Goal: Task Accomplishment & Management: Manage account settings

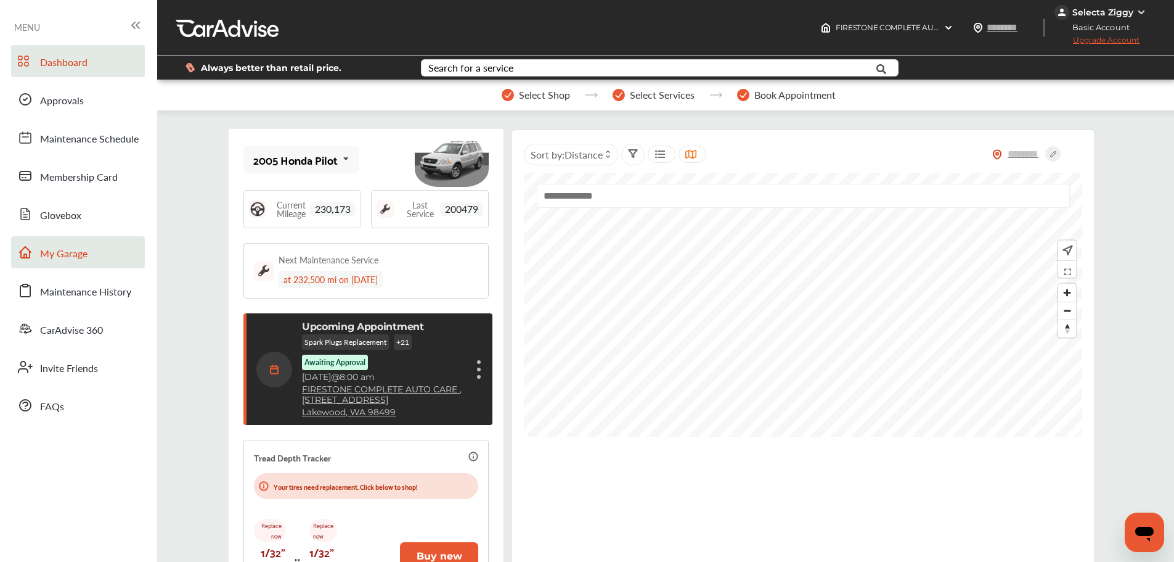
click at [81, 248] on span "My Garage" at bounding box center [63, 254] width 47 height 16
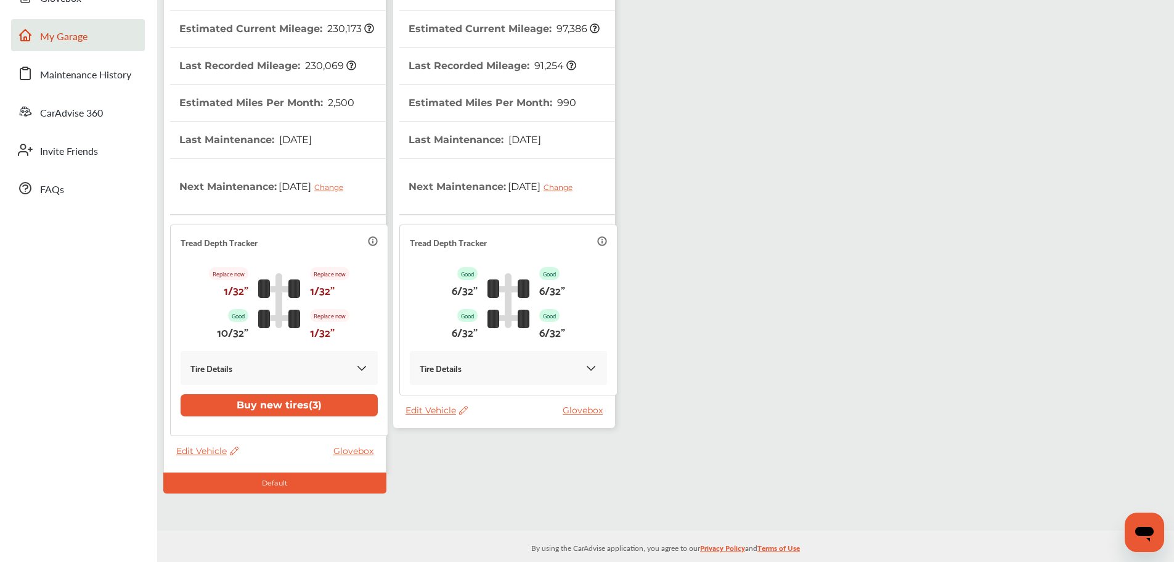
scroll to position [231, 0]
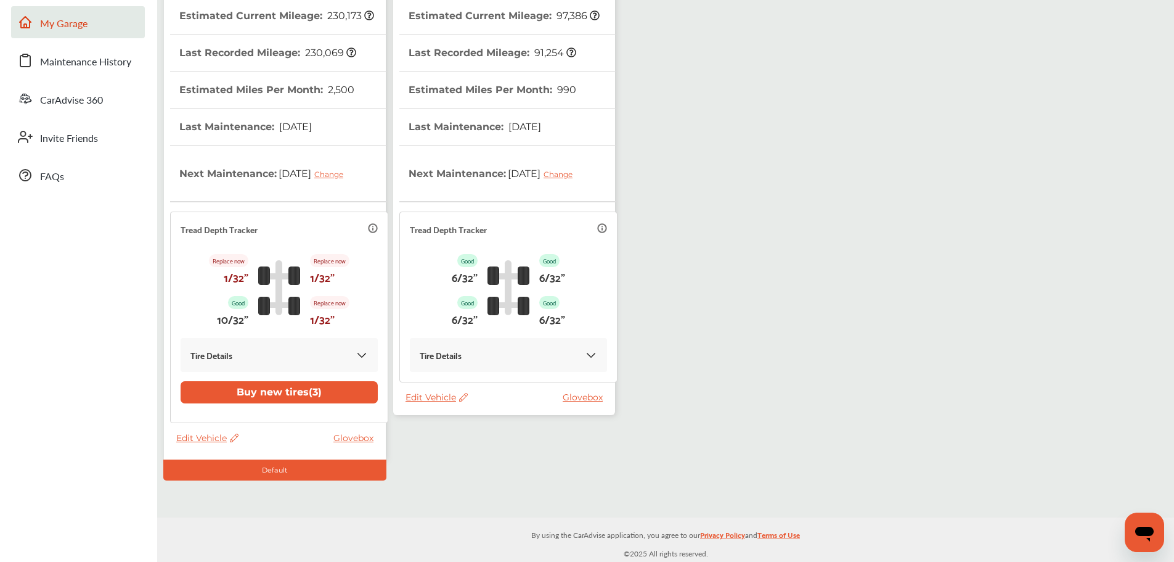
click at [441, 398] on span "Edit Vehicle" at bounding box center [437, 396] width 62 height 11
click at [477, 457] on div "Use this vehicle" at bounding box center [496, 449] width 111 height 19
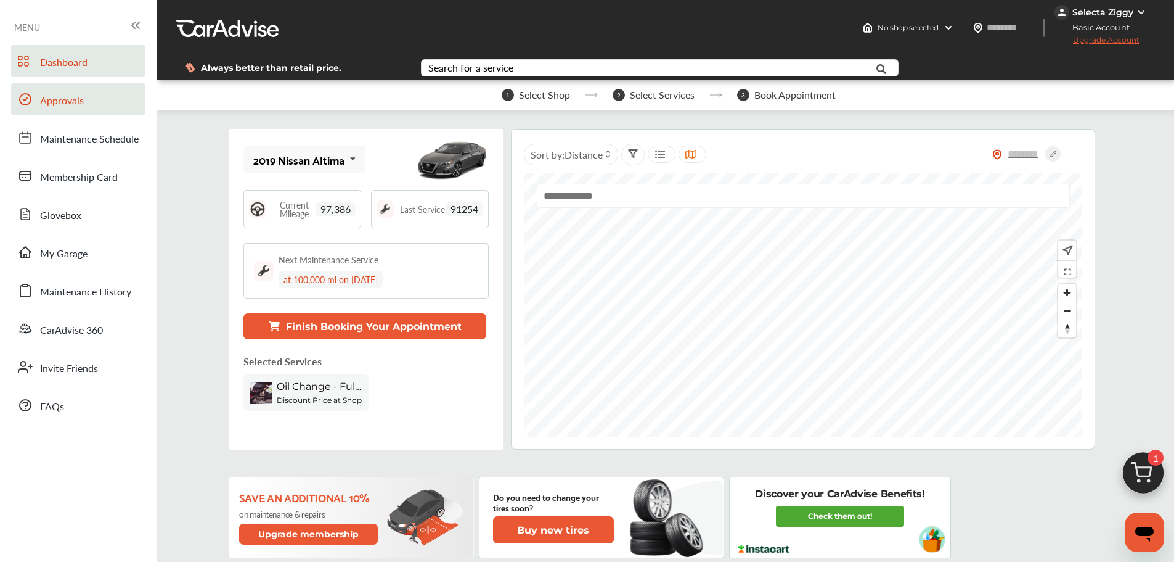
click at [55, 105] on span "Approvals" at bounding box center [62, 101] width 44 height 16
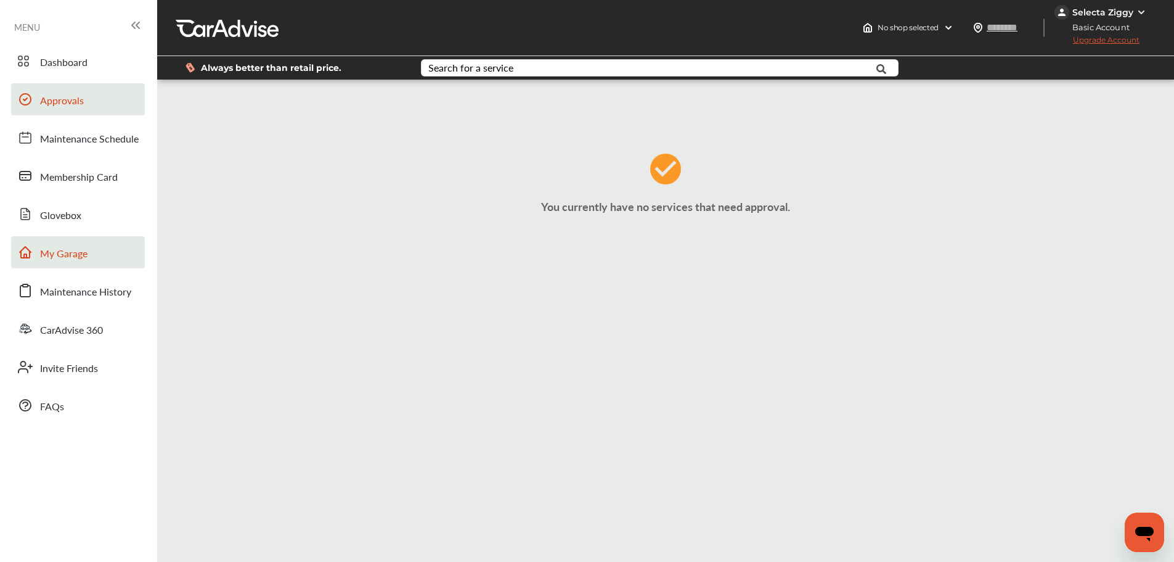
click at [89, 258] on link "My Garage" at bounding box center [78, 252] width 134 height 32
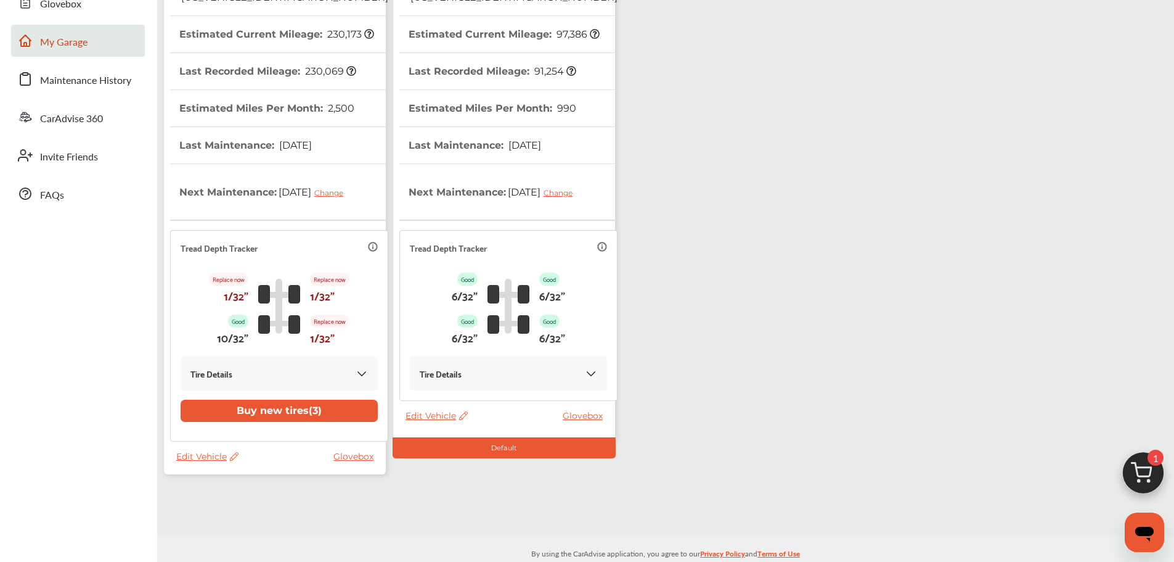
scroll to position [231, 0]
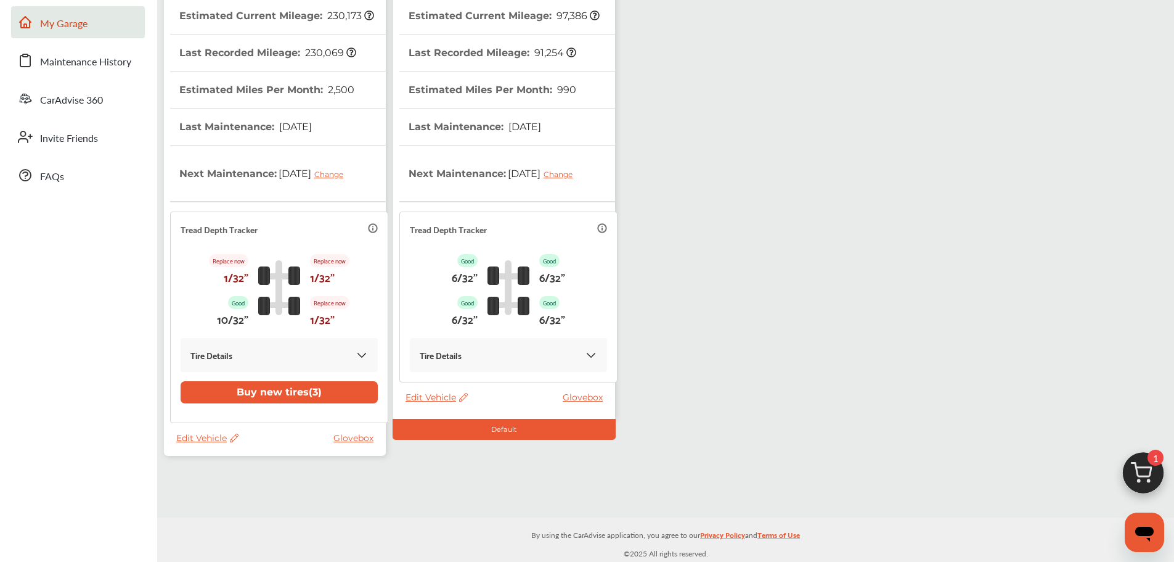
click at [211, 438] on span "Edit Vehicle" at bounding box center [207, 437] width 62 height 11
click at [270, 482] on div "Use this vehicle" at bounding box center [266, 489] width 111 height 19
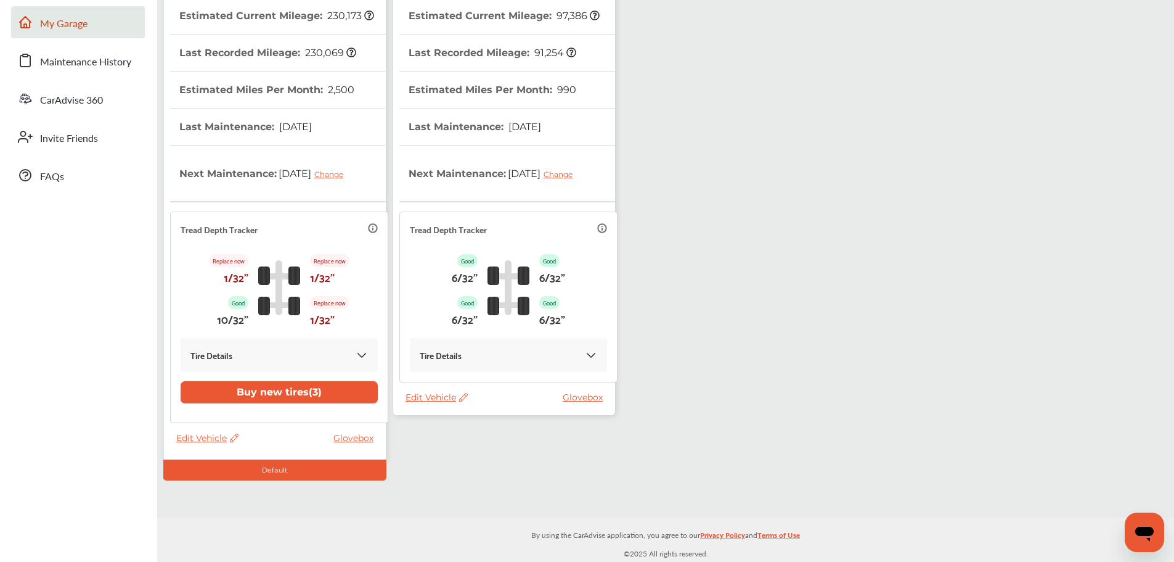
scroll to position [140, 0]
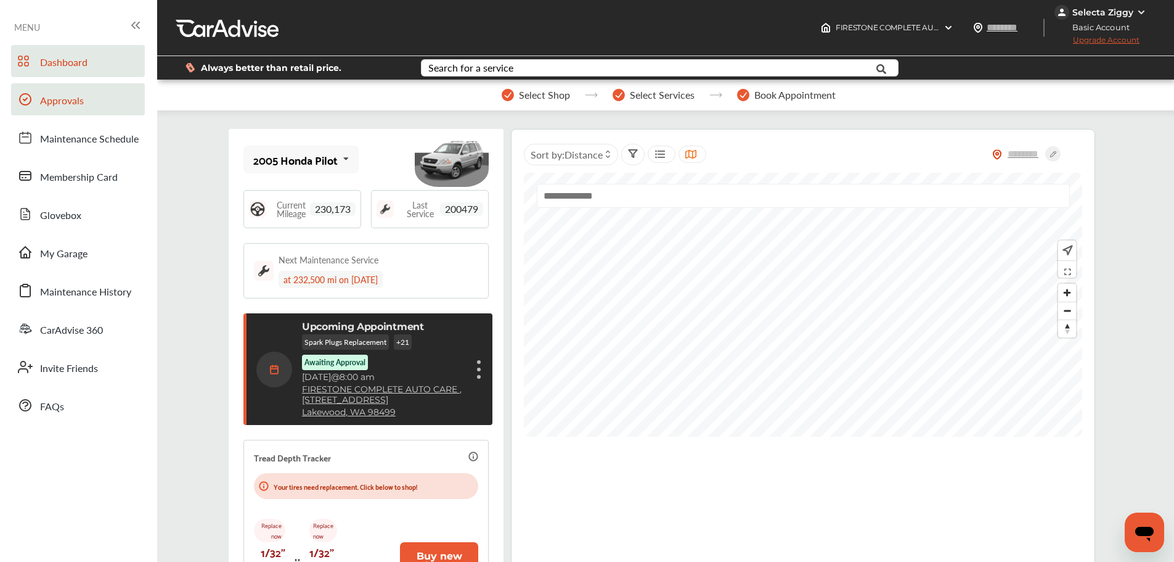
click at [60, 111] on link "Approvals" at bounding box center [78, 99] width 134 height 32
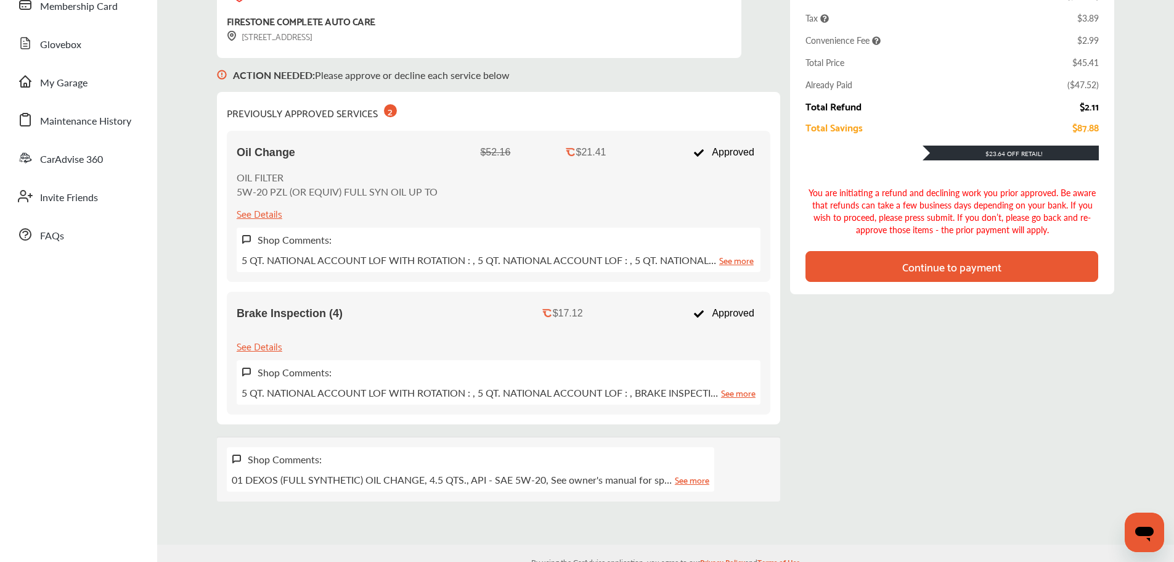
scroll to position [199, 0]
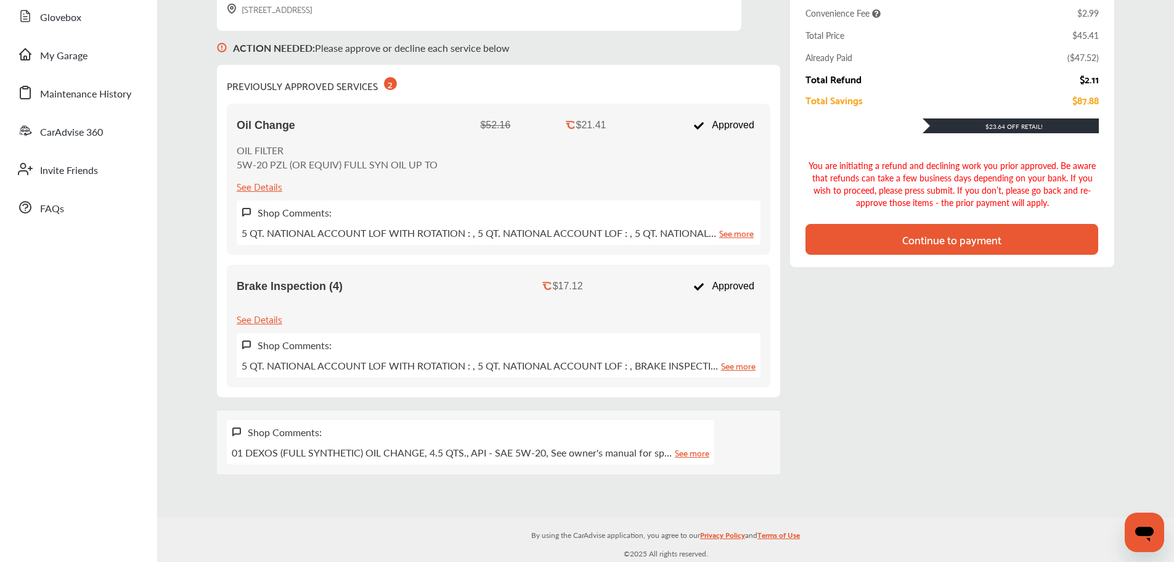
click at [925, 245] on div "Continue to payment" at bounding box center [952, 239] width 99 height 12
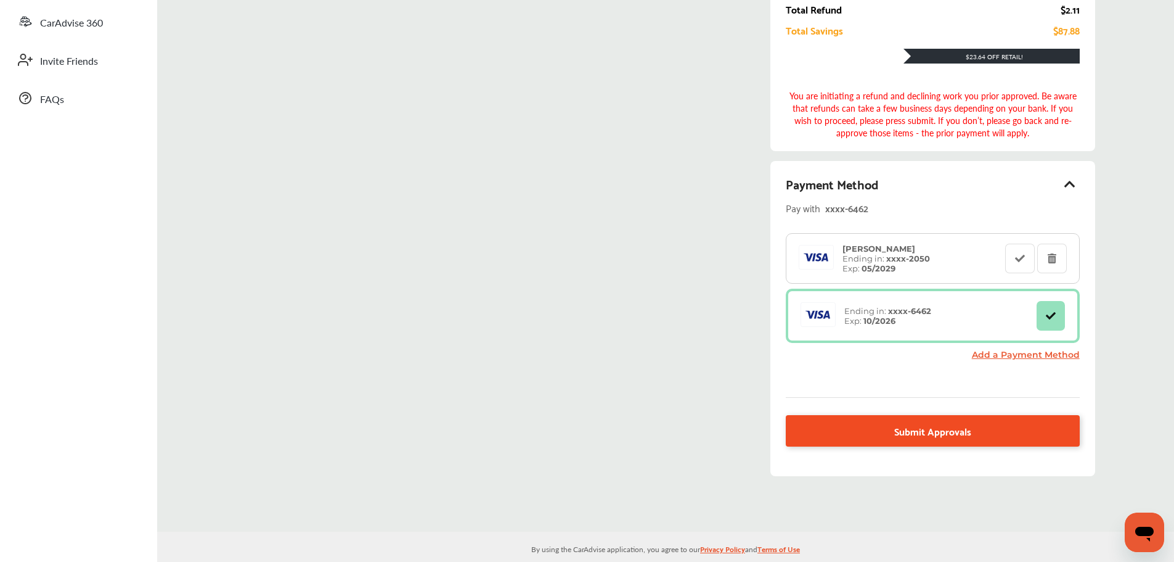
scroll to position [321, 0]
